Goal: Task Accomplishment & Management: Manage account settings

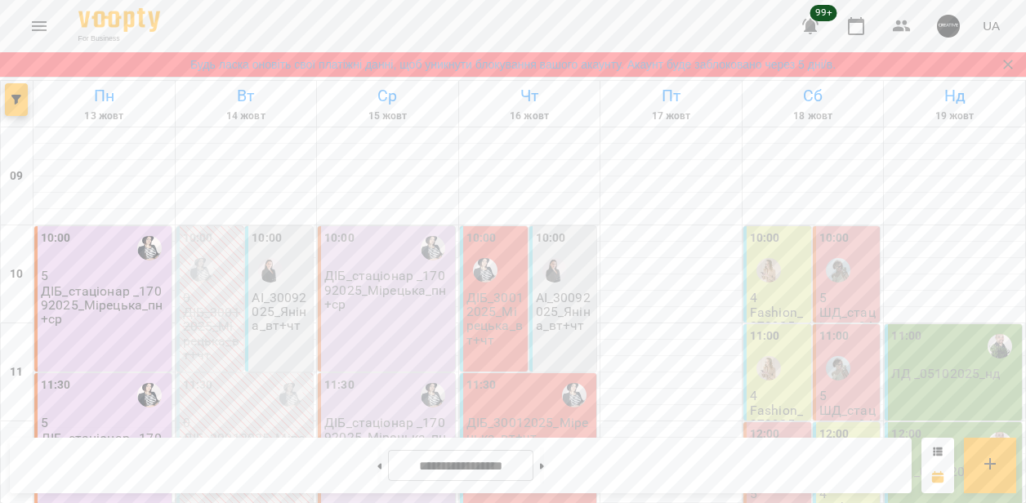
scroll to position [701, 0]
click at [34, 22] on icon "Menu" at bounding box center [39, 26] width 15 height 10
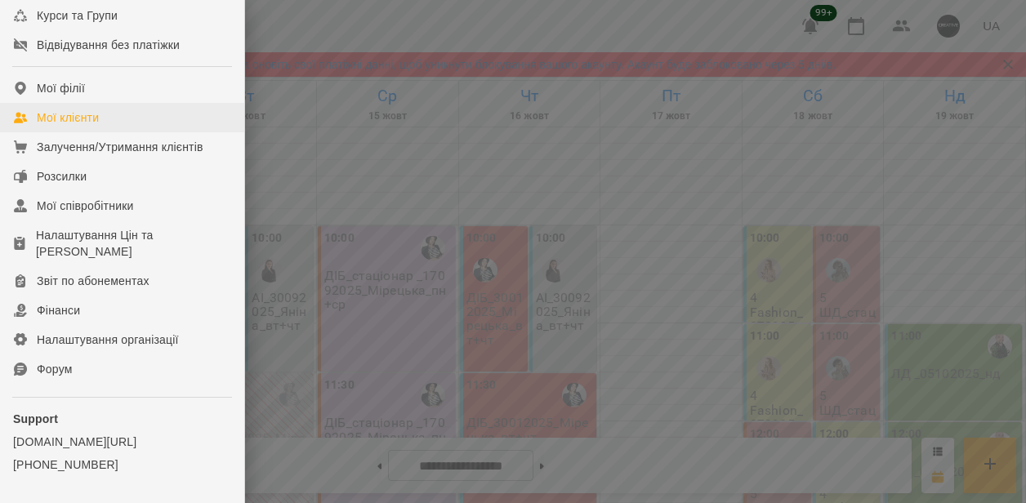
scroll to position [251, 0]
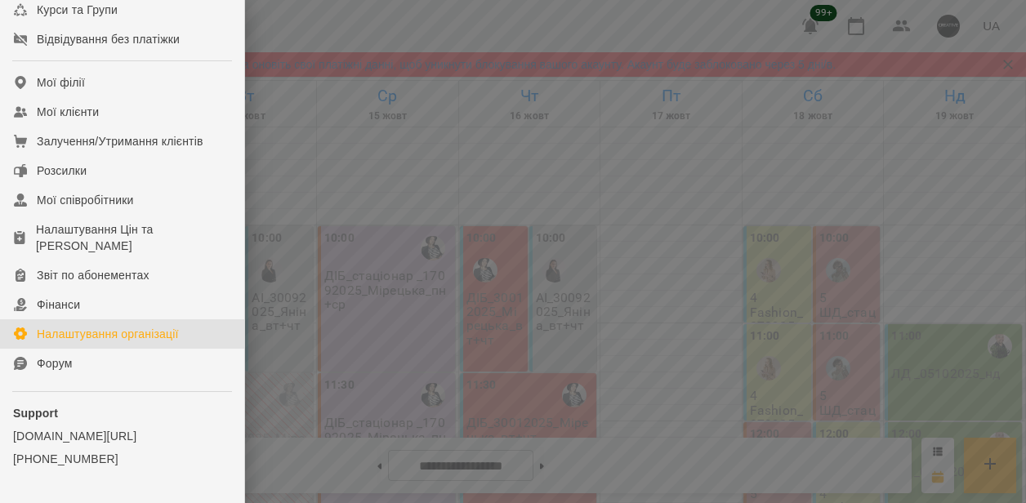
click at [114, 342] on div "Налаштування організації" at bounding box center [108, 334] width 142 height 16
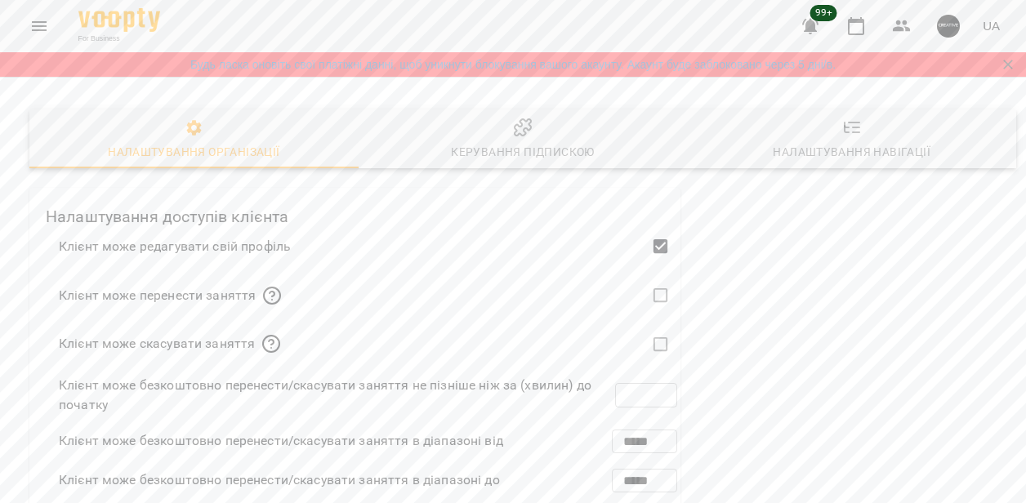
click at [505, 148] on div "Керування підпискою" at bounding box center [522, 152] width 143 height 20
